Goal: Information Seeking & Learning: Learn about a topic

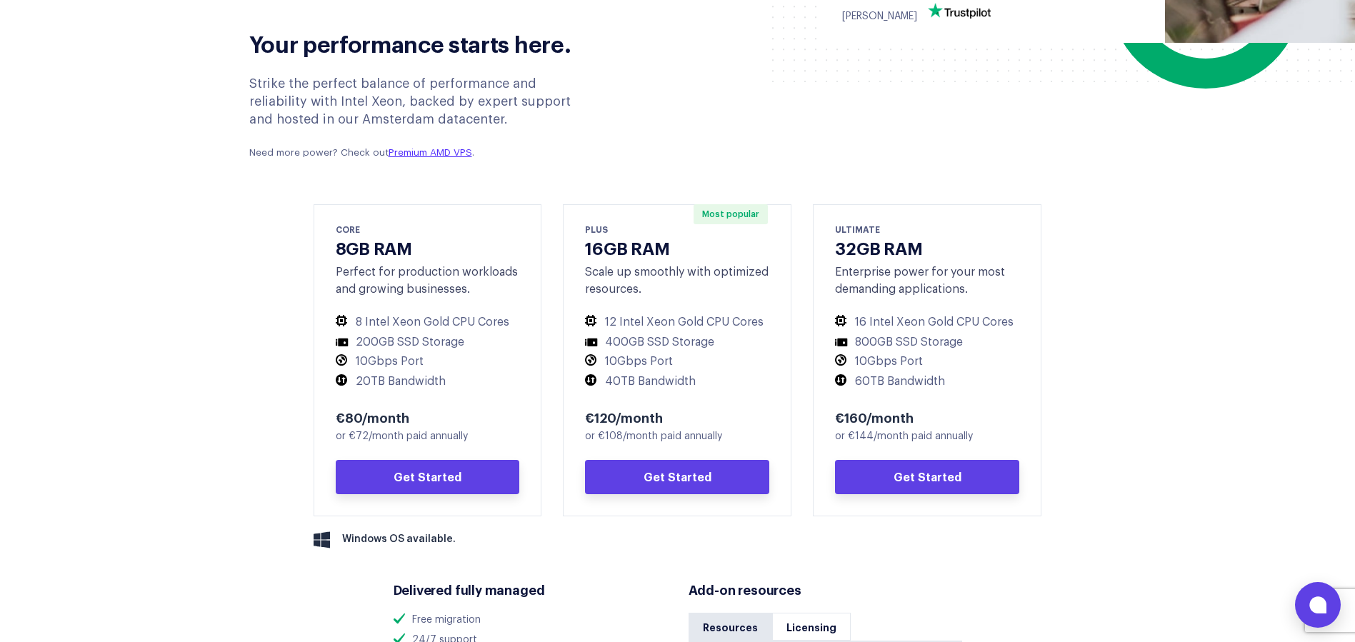
scroll to position [500, 0]
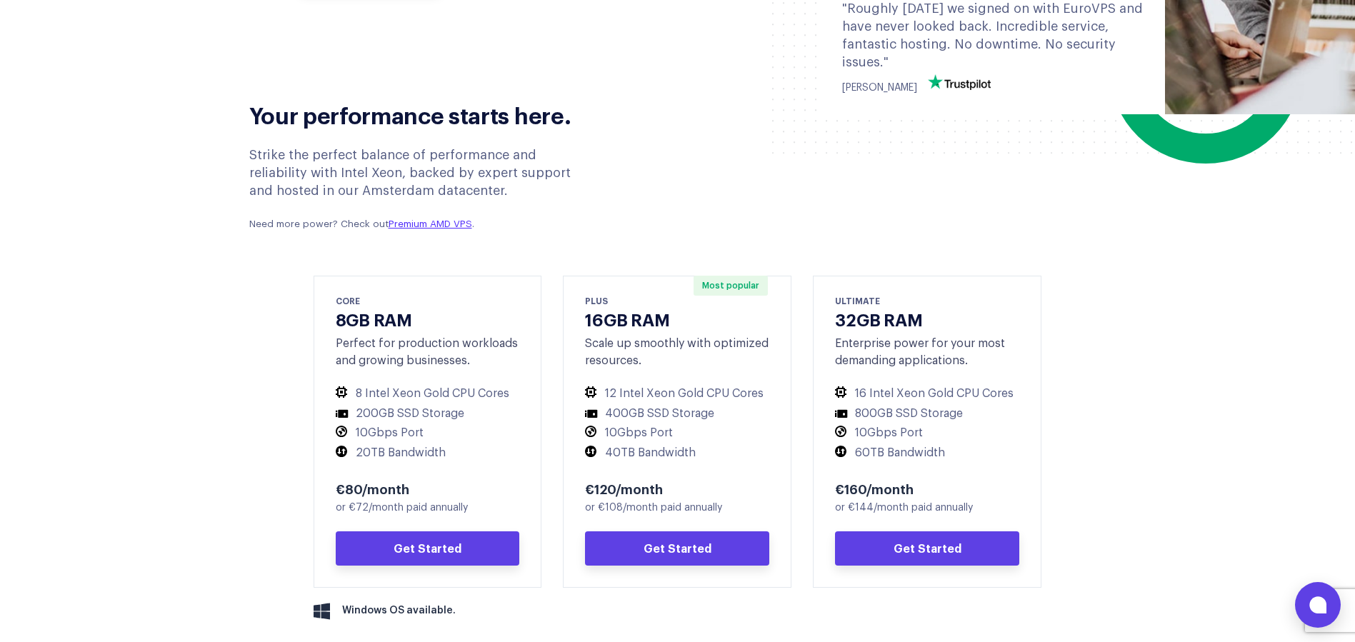
click at [666, 212] on div "Your performance starts here. Strike the perfect balance of performance and rel…" at bounding box center [677, 160] width 878 height 157
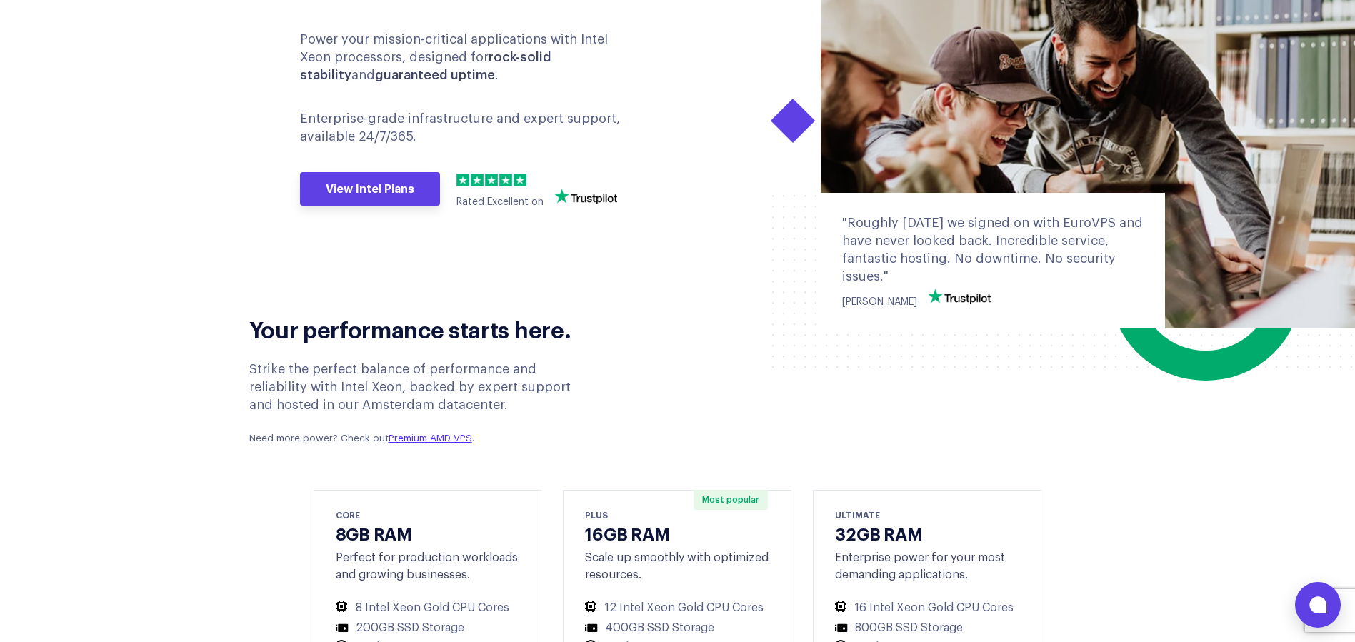
scroll to position [214, 0]
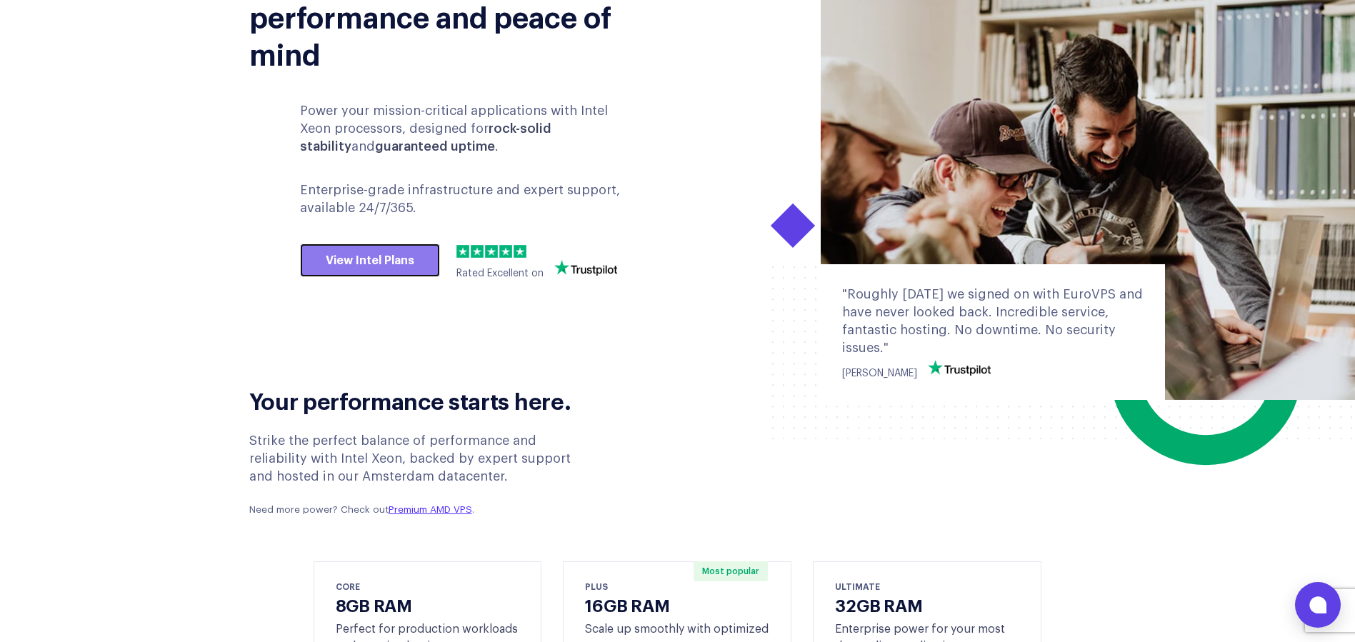
click at [391, 248] on link "View Intel Plans" at bounding box center [370, 260] width 140 height 34
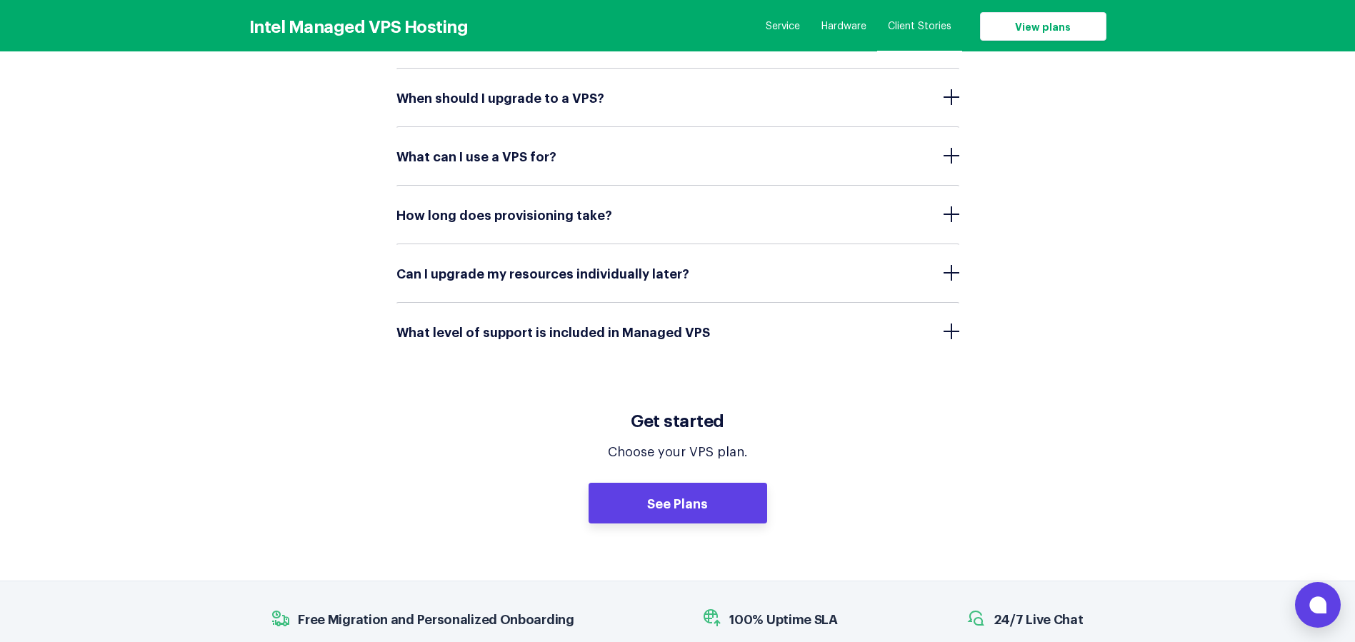
scroll to position [6812, 0]
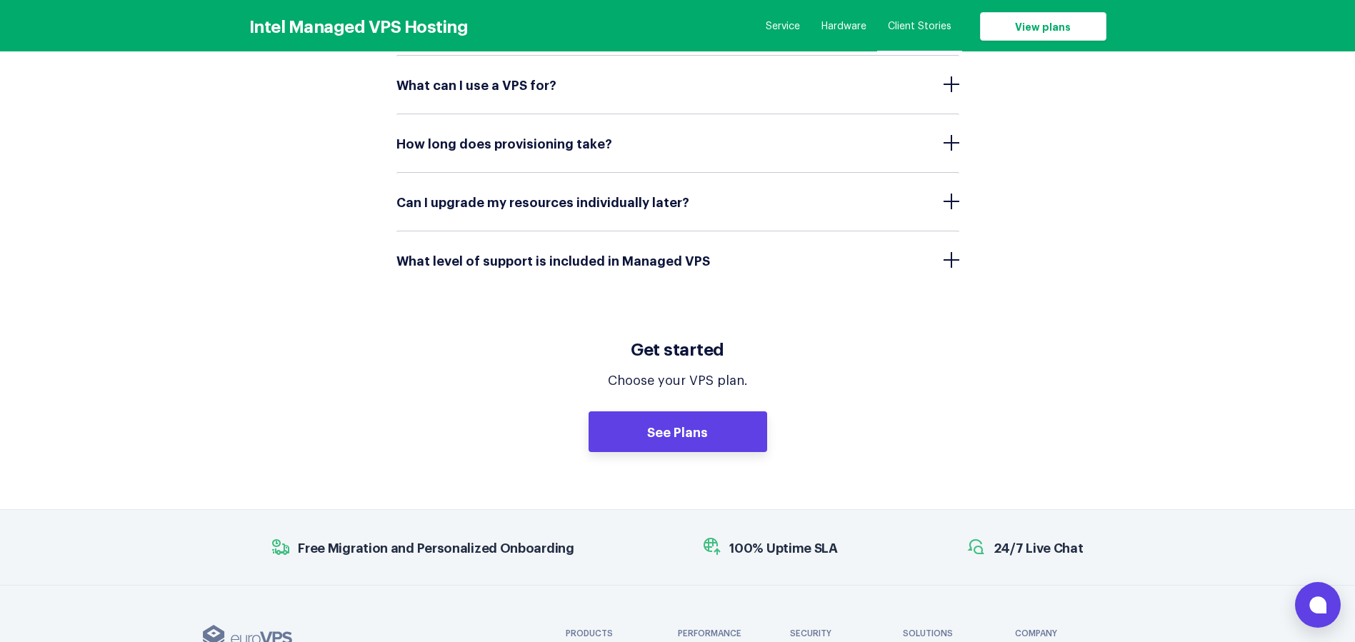
click at [1003, 372] on p "Choose your VPS plan." at bounding box center [677, 381] width 857 height 18
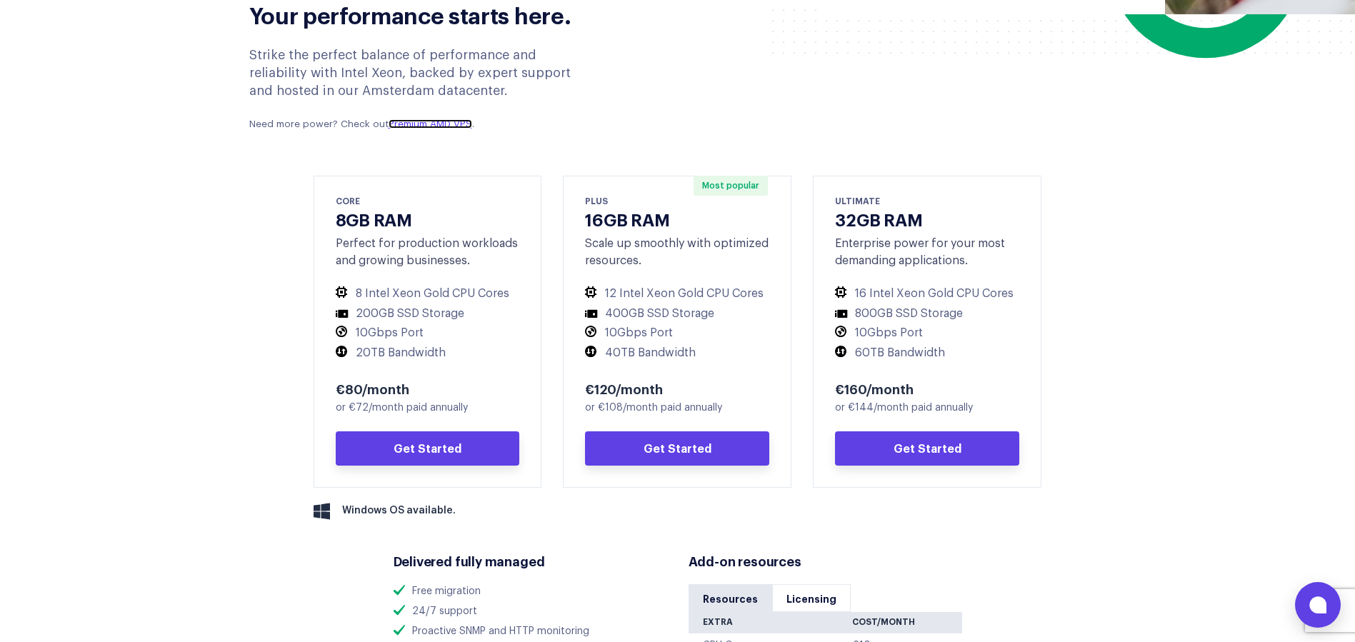
click at [421, 124] on link "Premium AMD VPS" at bounding box center [430, 123] width 84 height 9
click at [1267, 281] on section "Your performance starts here. Strike the perfect balance of performance and rel…" at bounding box center [677, 438] width 1355 height 913
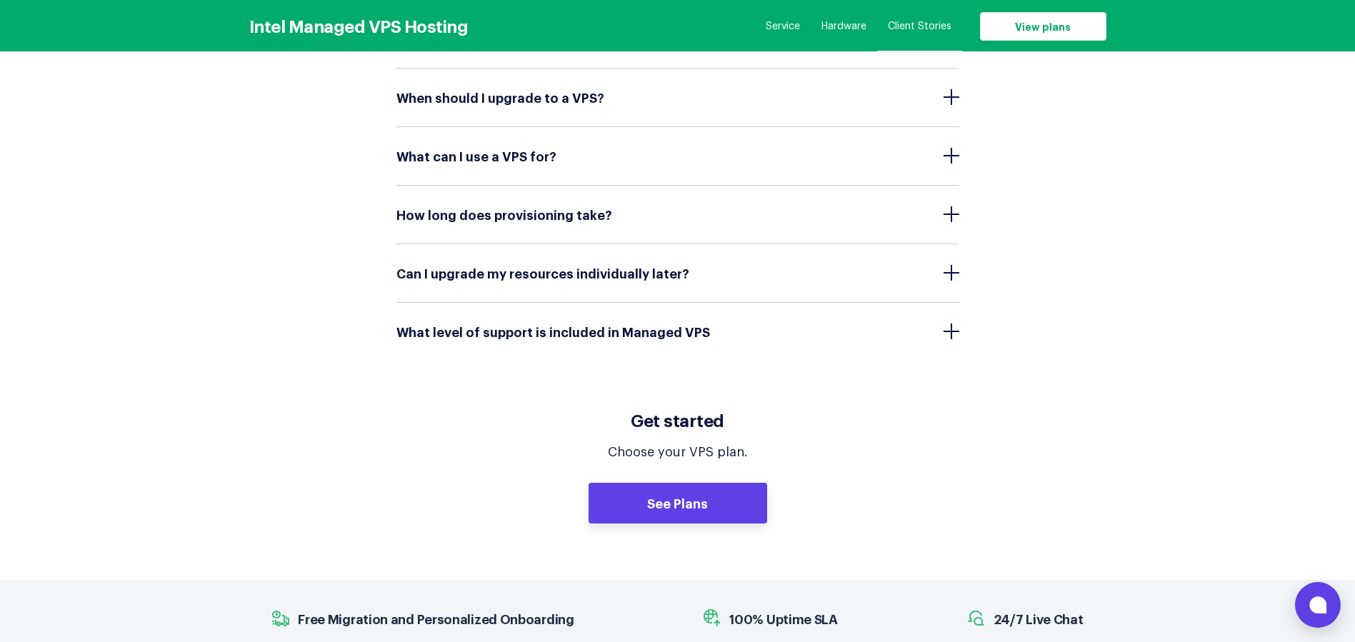
scroll to position [6924, 0]
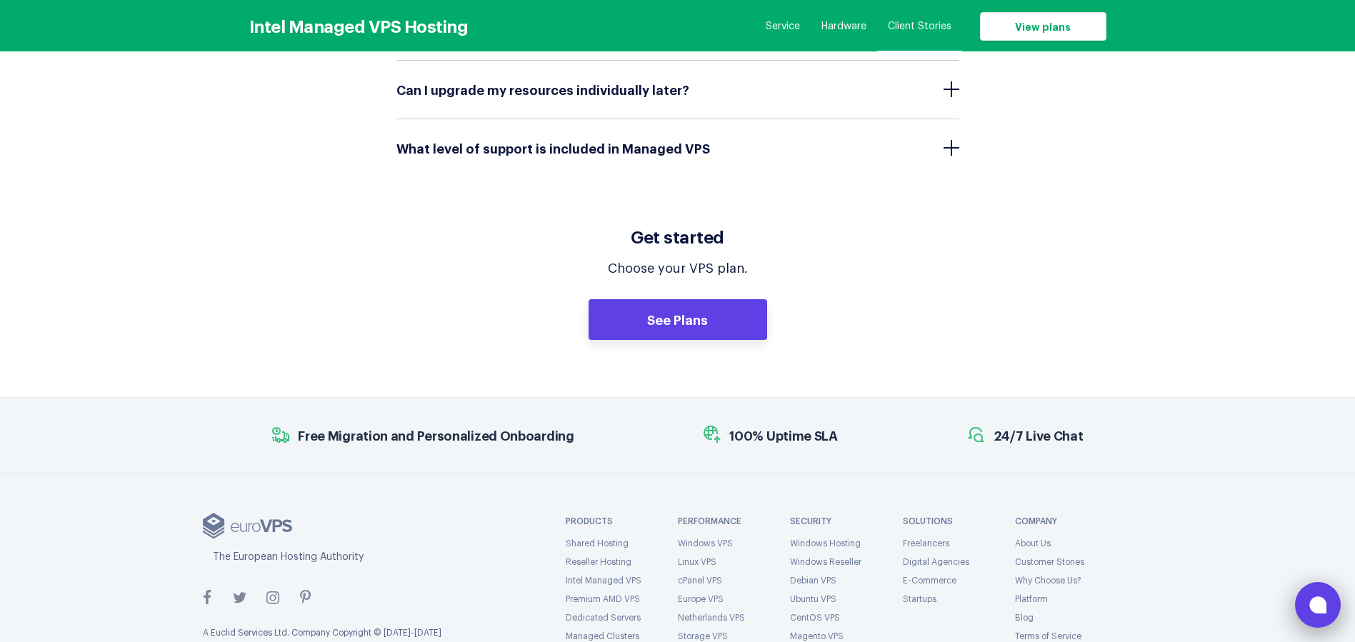
click at [1337, 606] on button at bounding box center [1318, 605] width 46 height 46
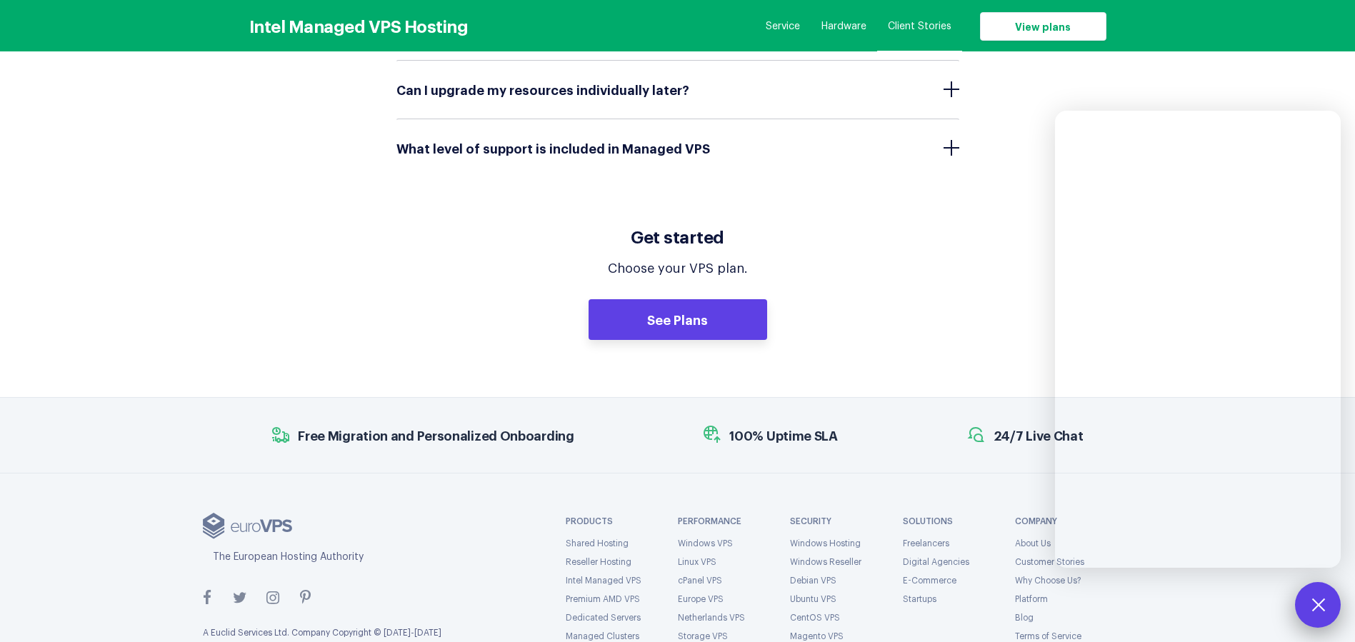
click at [1325, 597] on button at bounding box center [1318, 605] width 46 height 46
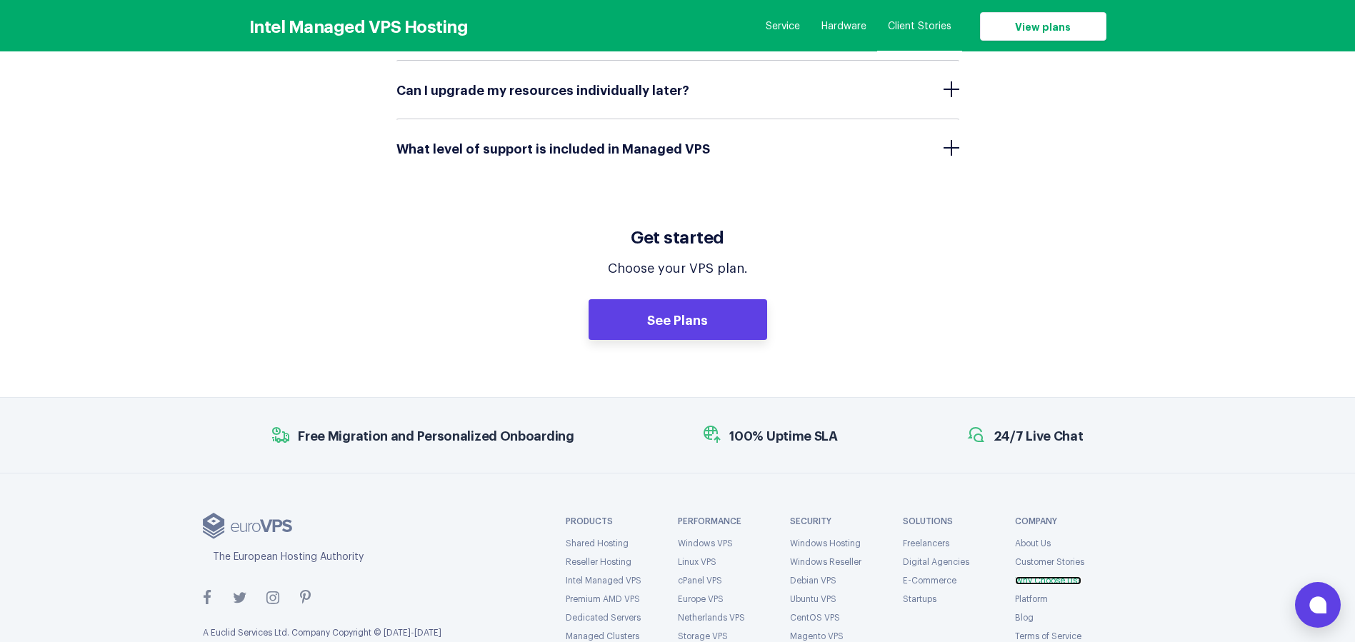
click at [1065, 576] on link "Why Choose Us?" at bounding box center [1048, 580] width 66 height 9
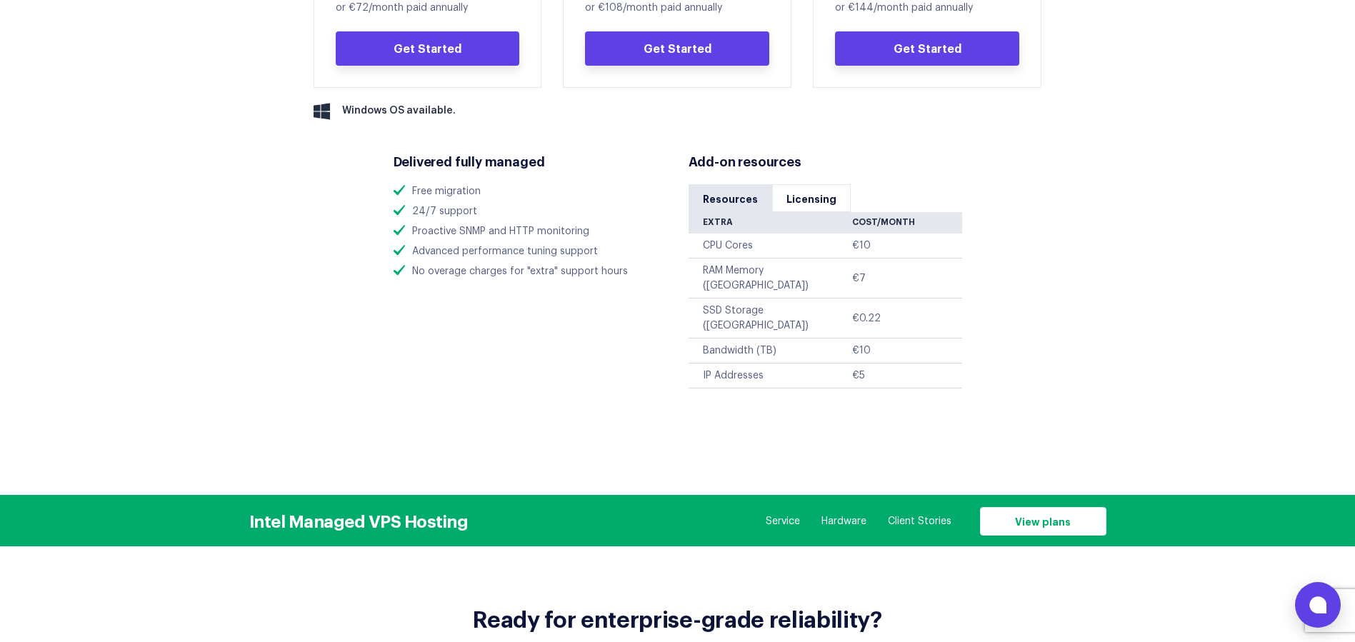
scroll to position [1071, 0]
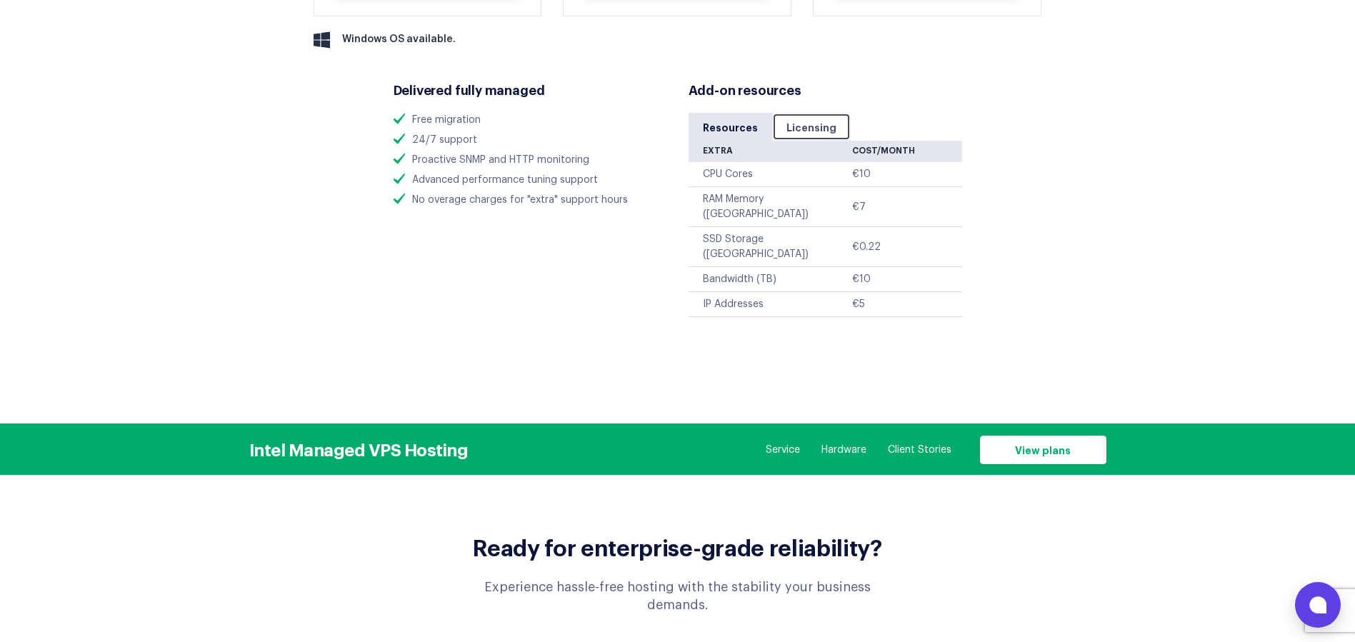
click at [790, 119] on link "Licensing" at bounding box center [811, 127] width 79 height 28
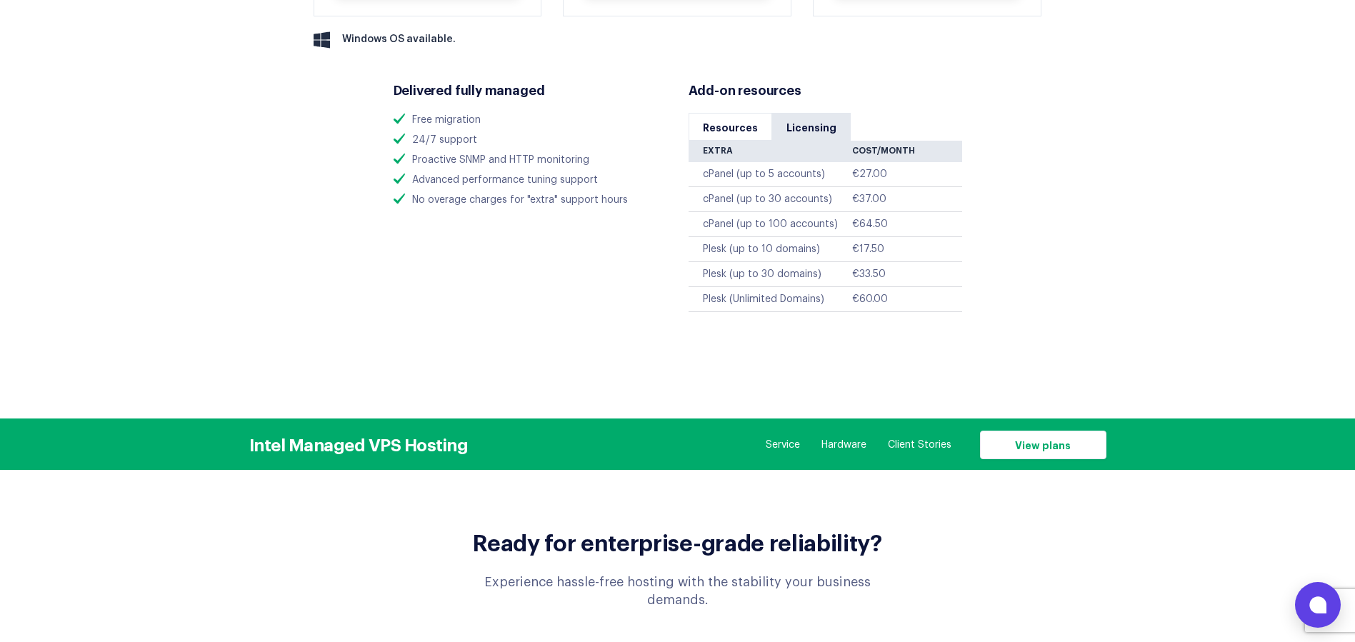
click at [784, 258] on td "Plesk (up to 10 domains)" at bounding box center [770, 249] width 164 height 25
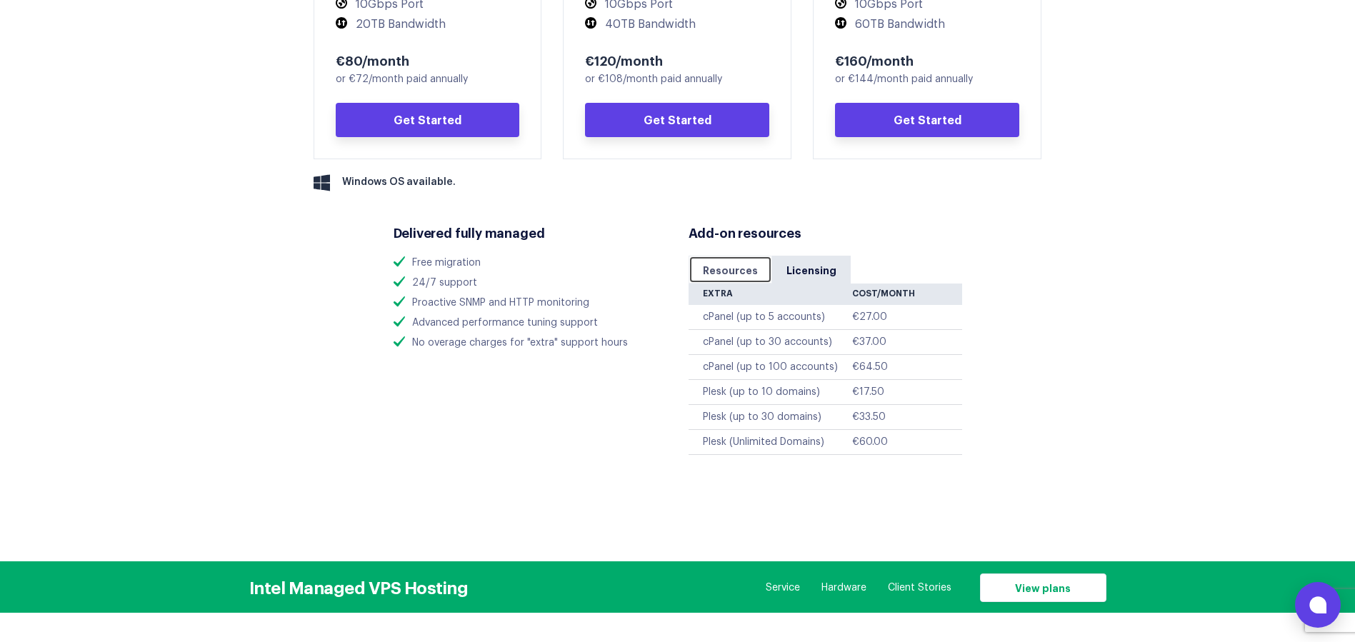
click at [740, 268] on link "Resources" at bounding box center [730, 270] width 84 height 28
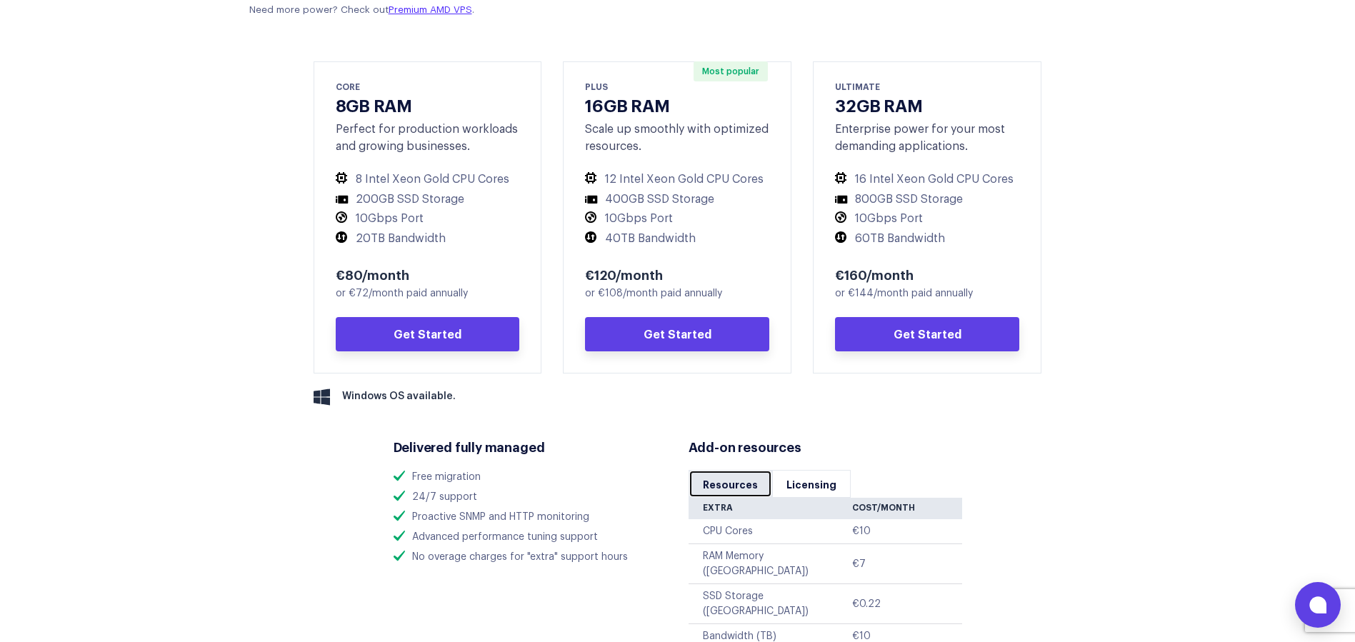
scroll to position [643, 0]
